Goal: Task Accomplishment & Management: Use online tool/utility

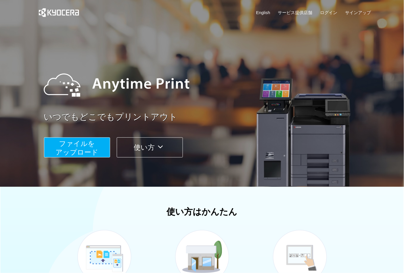
scroll to position [96, 0]
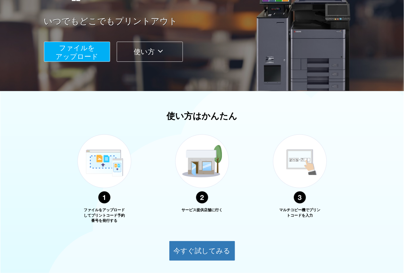
click at [78, 44] on span "ファイルを ​​アップロード" at bounding box center [76, 52] width 43 height 16
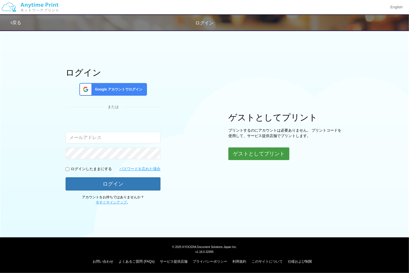
click at [245, 155] on button "ゲストとしてプリント" at bounding box center [258, 153] width 61 height 13
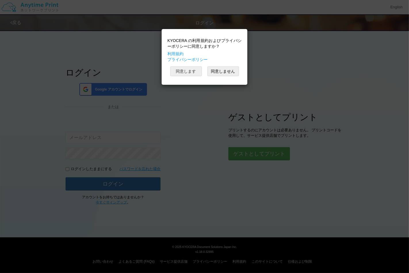
click at [190, 74] on button "同意します" at bounding box center [186, 71] width 32 height 10
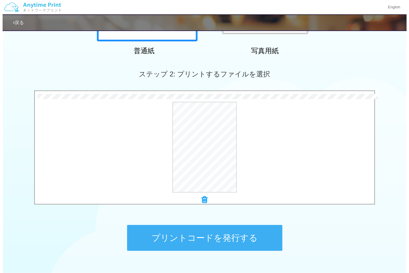
scroll to position [164, 0]
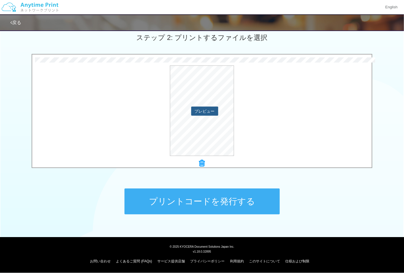
click at [211, 113] on button "プレビュー" at bounding box center [204, 111] width 27 height 9
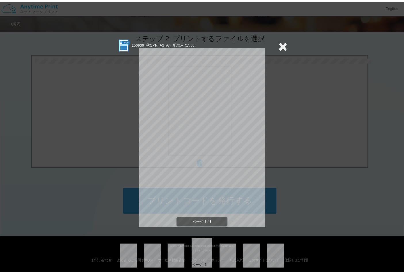
scroll to position [0, 0]
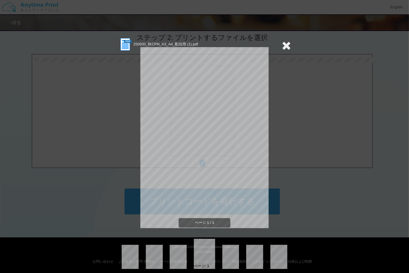
click at [286, 45] on icon at bounding box center [286, 45] width 9 height 11
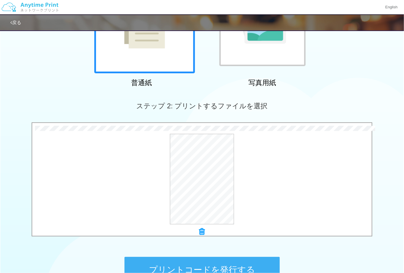
scroll to position [164, 0]
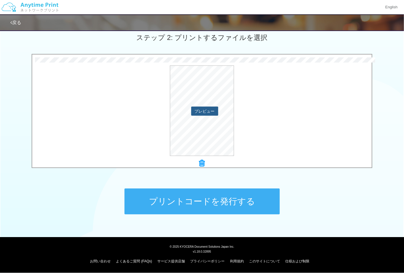
click at [213, 107] on button "プレビュー" at bounding box center [204, 111] width 27 height 9
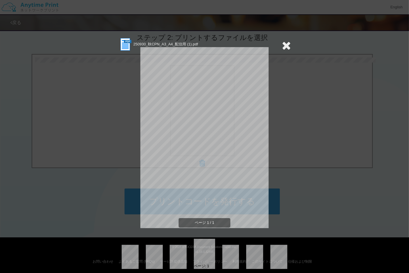
click at [283, 46] on icon at bounding box center [286, 45] width 9 height 11
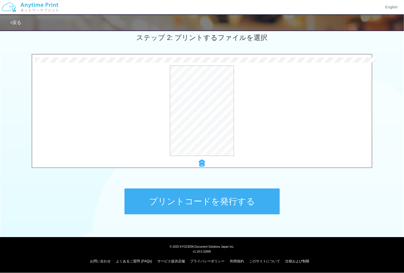
click at [218, 194] on button "プリントコードを発行する" at bounding box center [201, 201] width 155 height 26
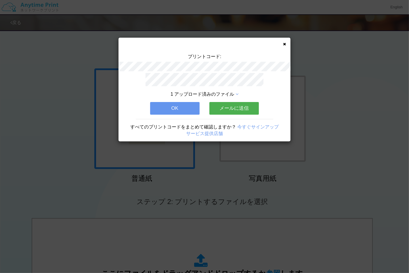
click at [191, 107] on button "OK" at bounding box center [174, 108] width 49 height 13
